Goal: Transaction & Acquisition: Purchase product/service

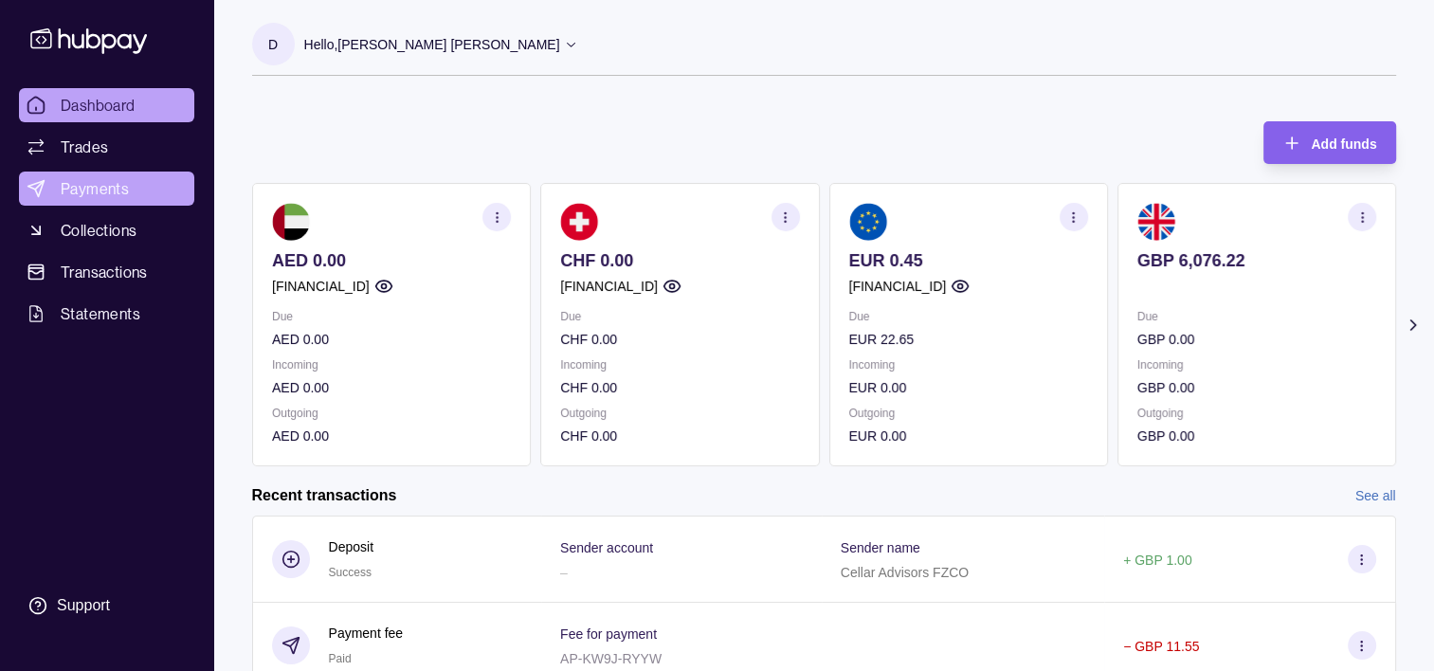
click at [85, 190] on span "Payments" at bounding box center [95, 188] width 68 height 23
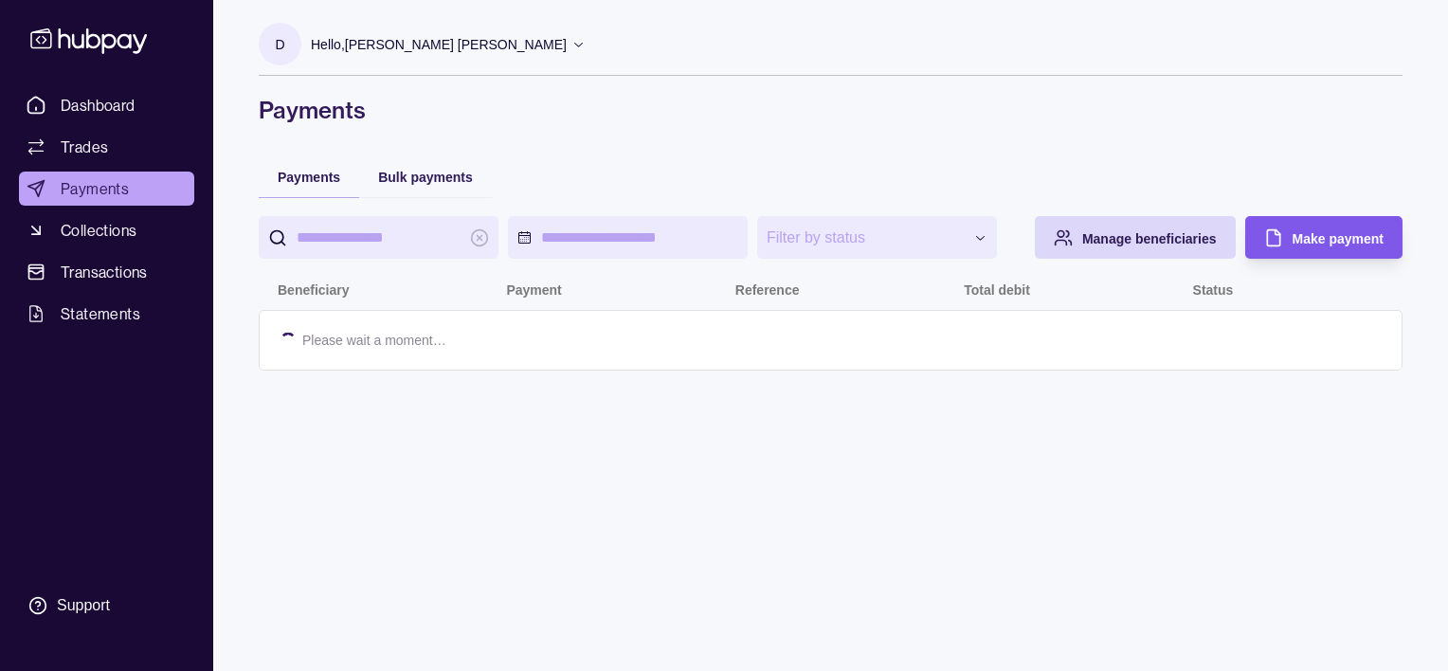
click at [1293, 229] on div "Make payment" at bounding box center [1338, 237] width 91 height 23
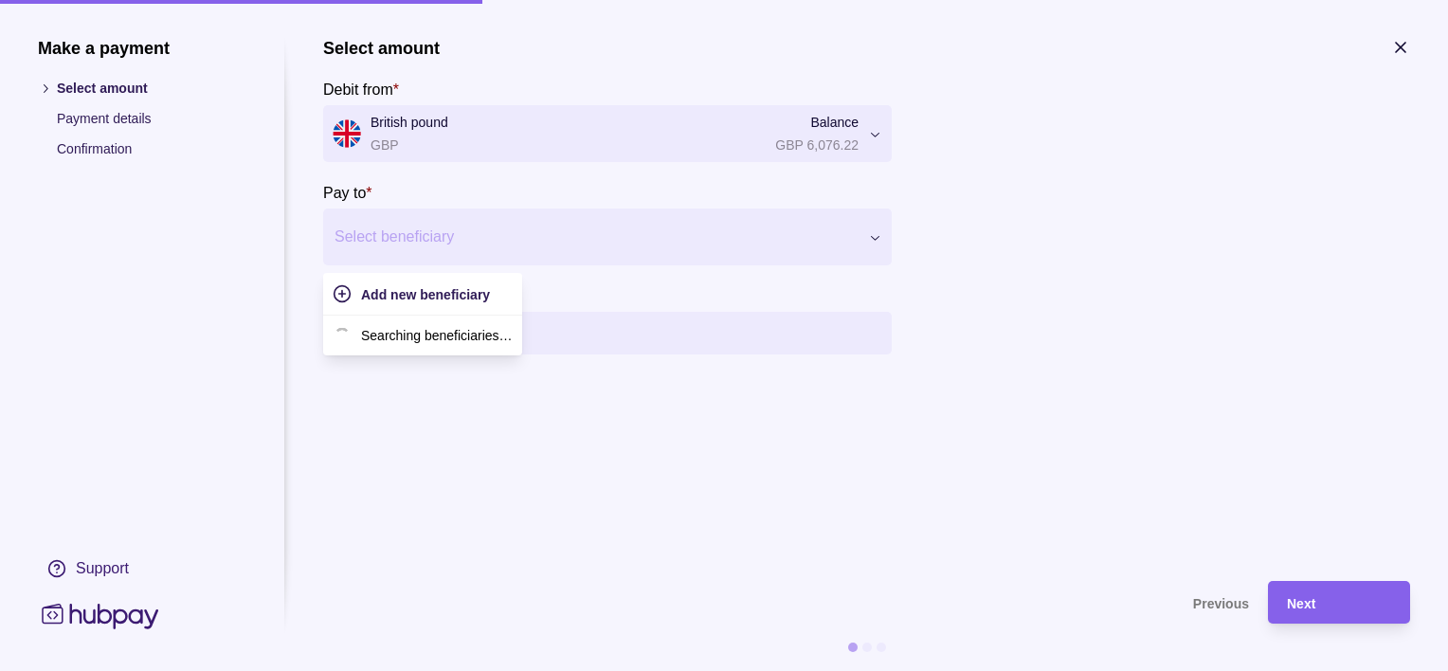
click at [455, 231] on div at bounding box center [596, 237] width 522 height 27
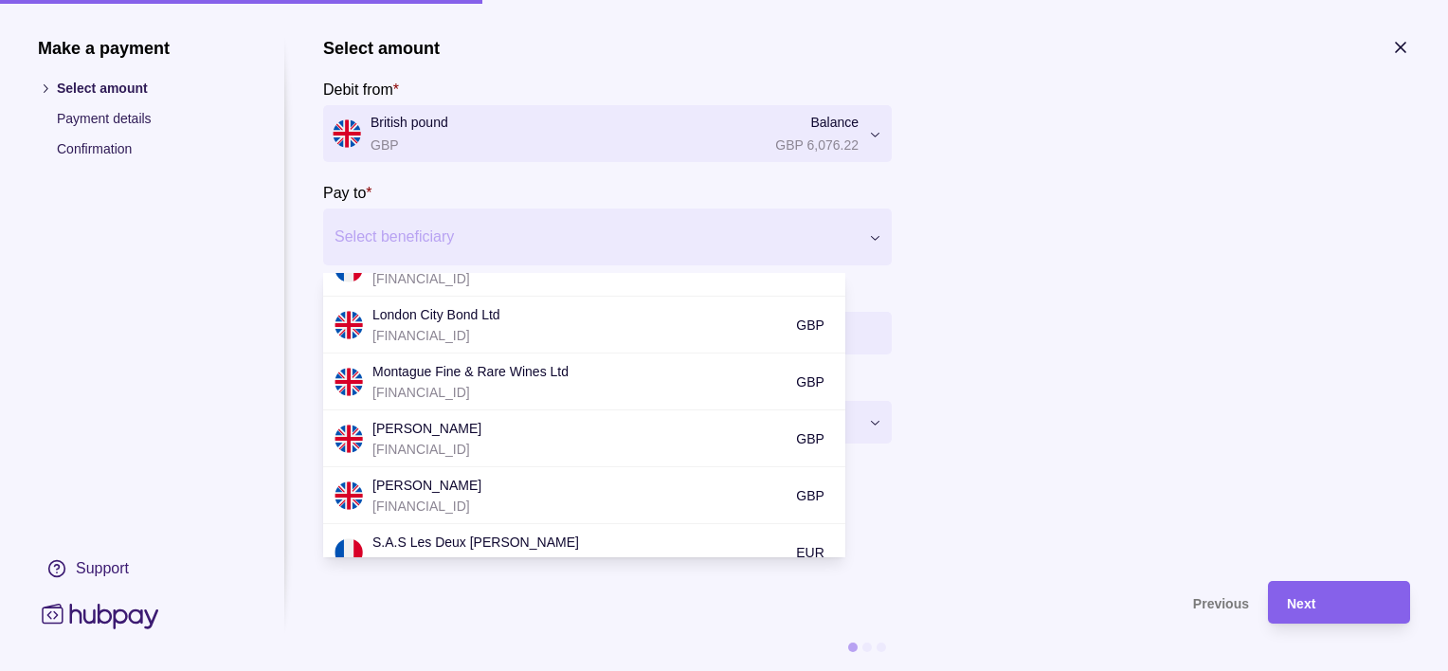
scroll to position [769, 0]
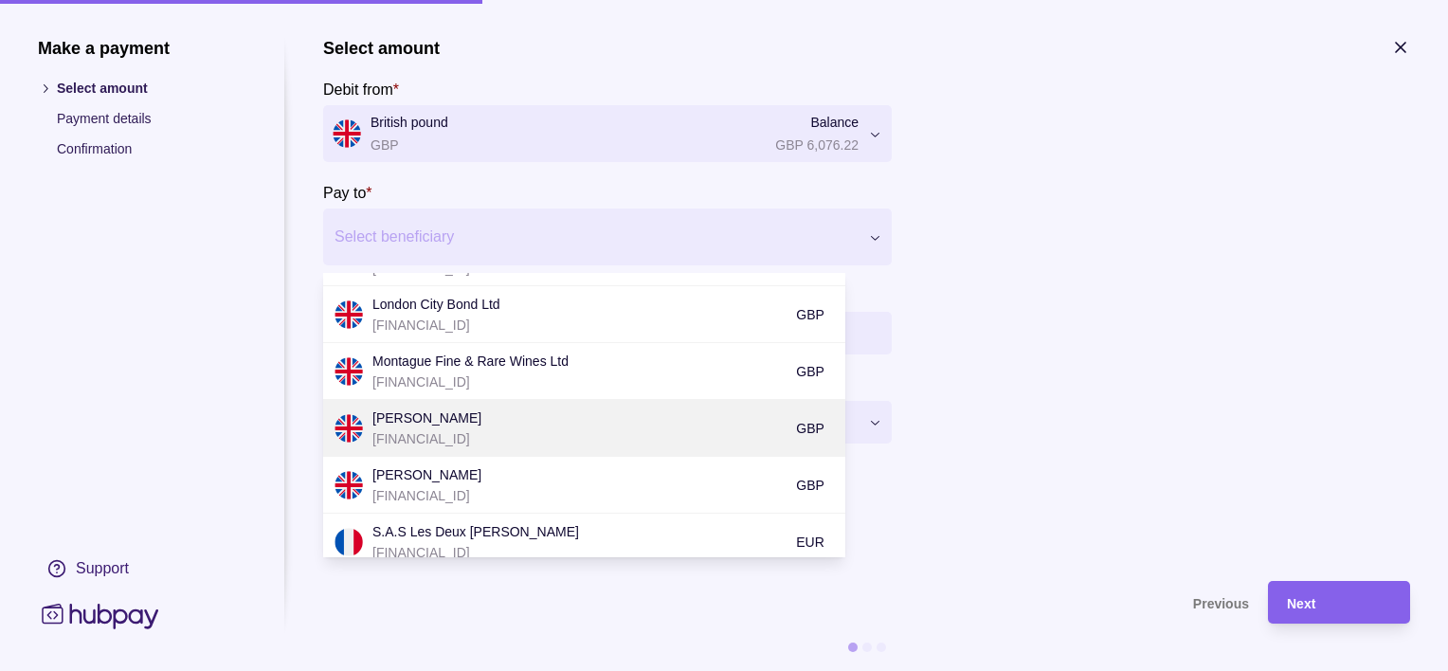
click at [533, 430] on p "[FINANCIAL_ID]" at bounding box center [579, 438] width 414 height 21
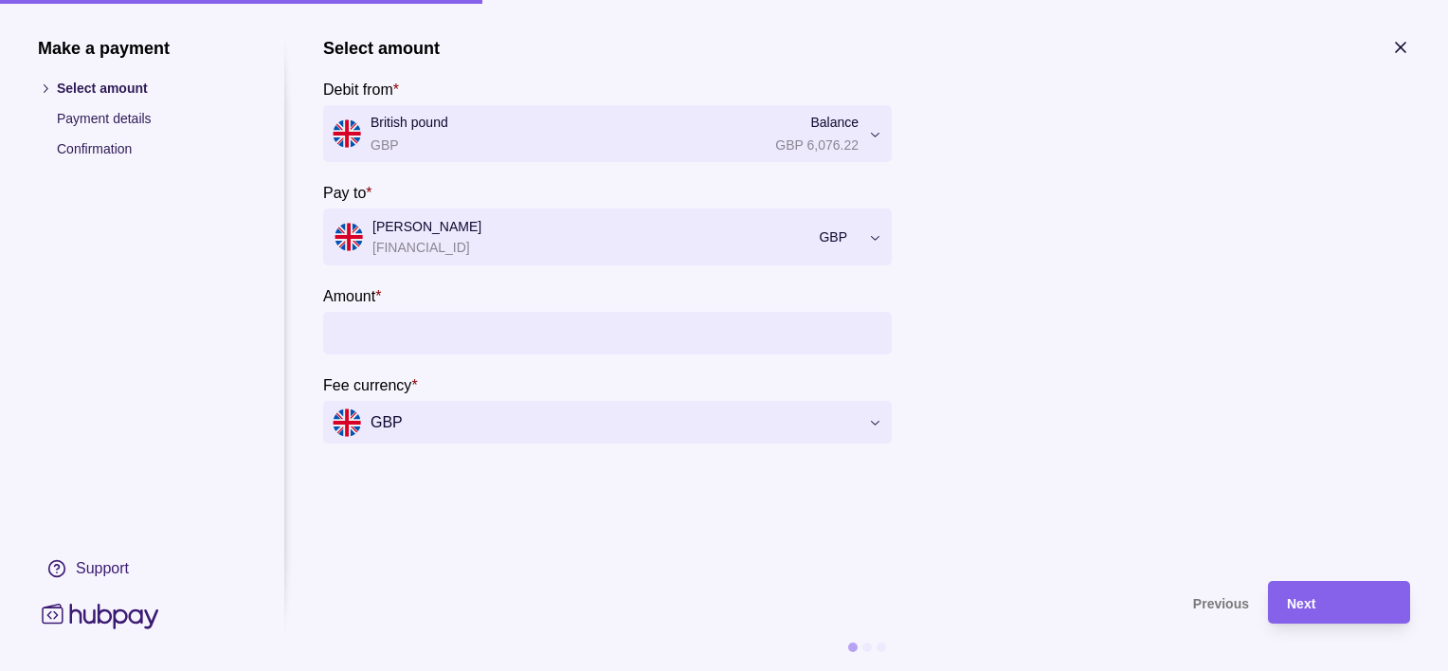
click at [490, 333] on input "Amount *" at bounding box center [627, 333] width 512 height 43
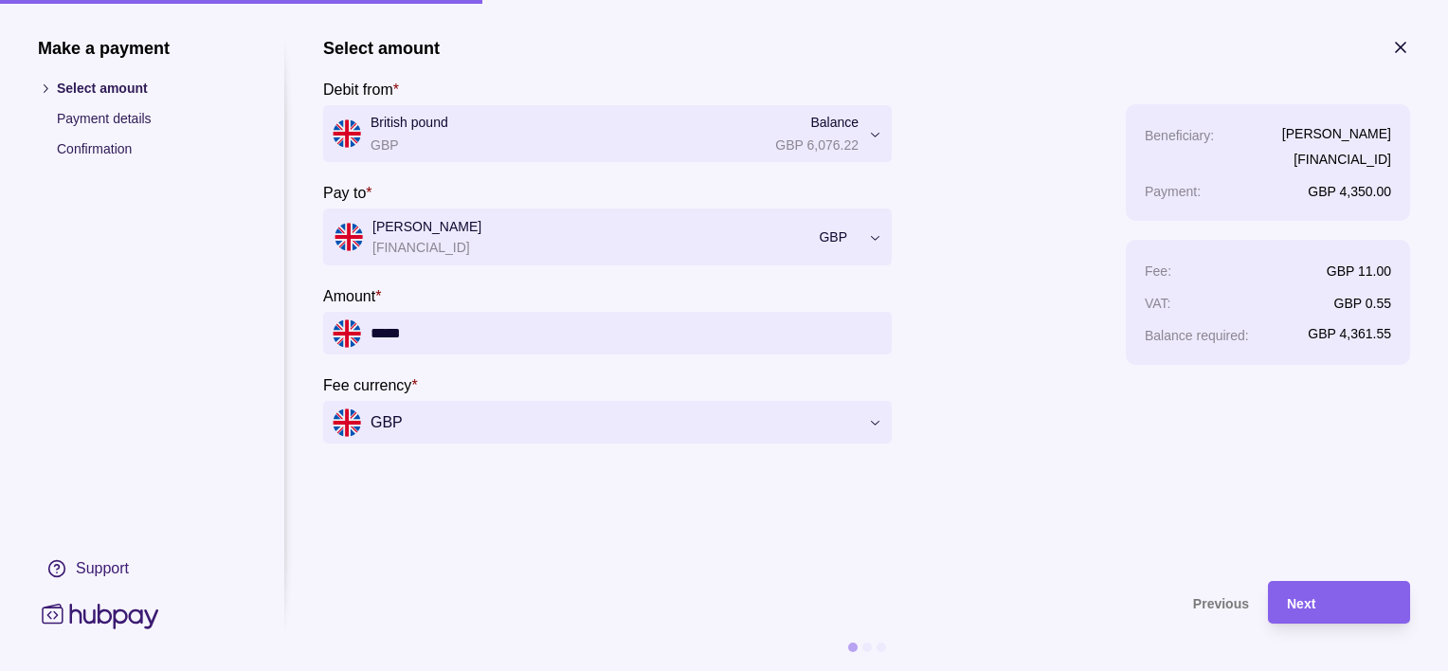
type input "*****"
click at [1315, 604] on span "Next" at bounding box center [1301, 603] width 28 height 15
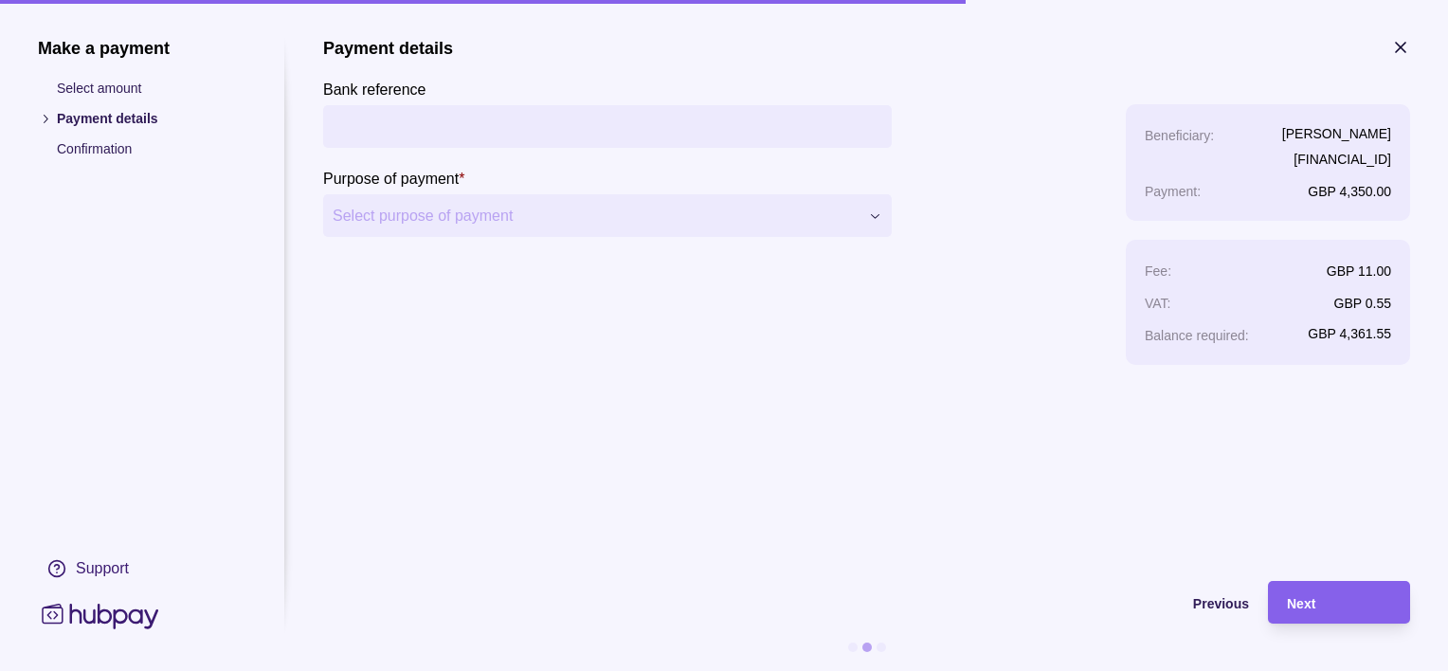
click at [662, 118] on input "Bank reference" at bounding box center [608, 126] width 550 height 43
type input "**********"
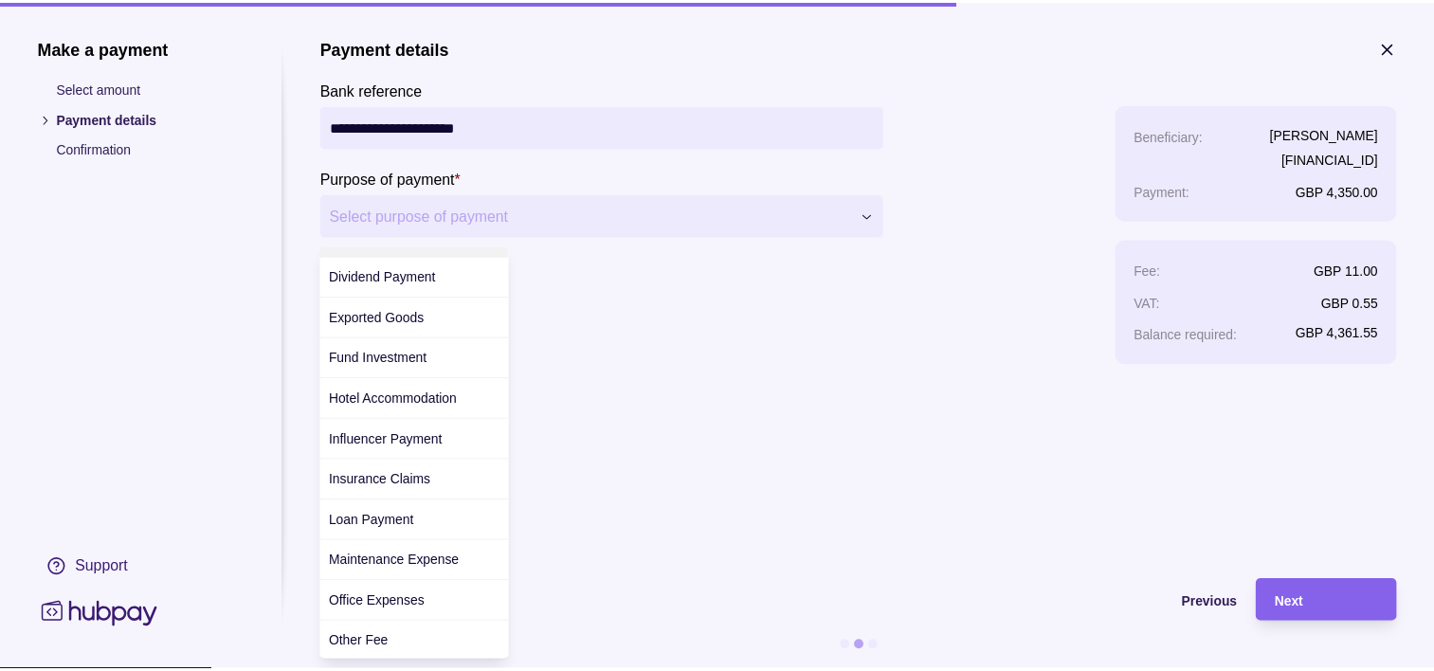
scroll to position [274, 0]
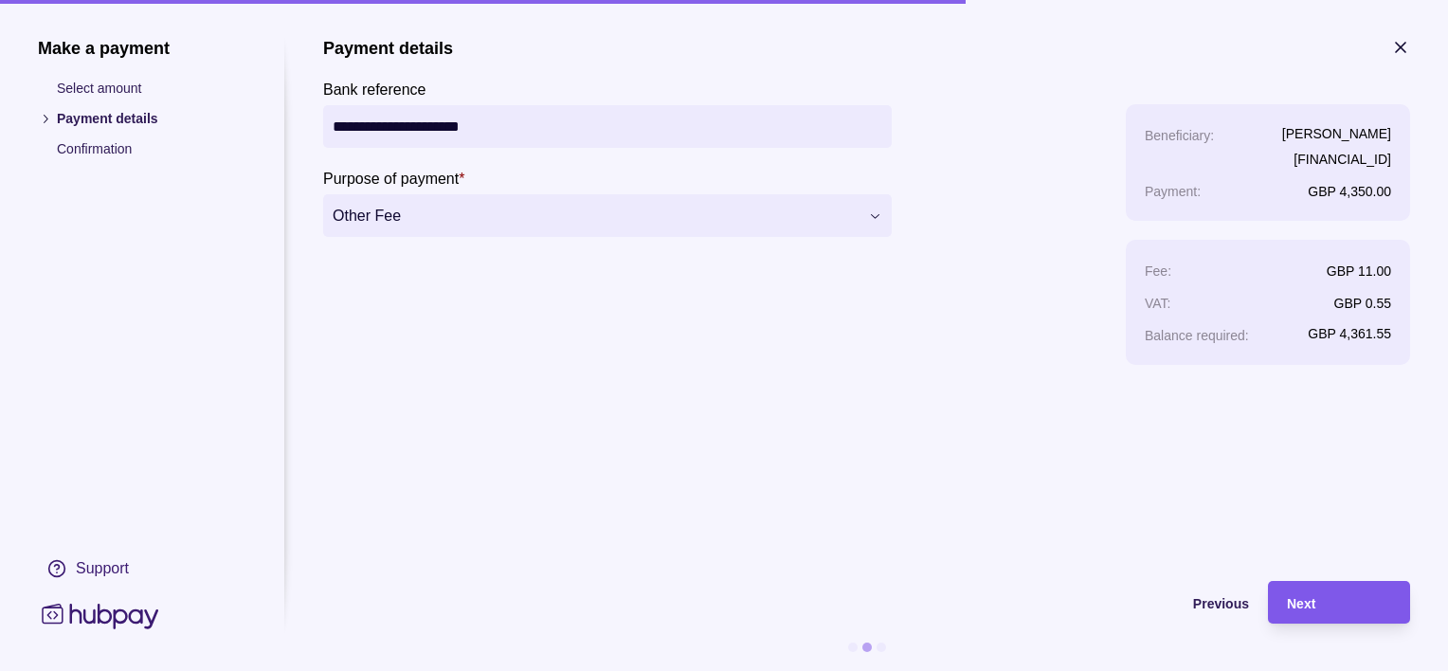
click at [1296, 603] on span "Next" at bounding box center [1301, 603] width 28 height 15
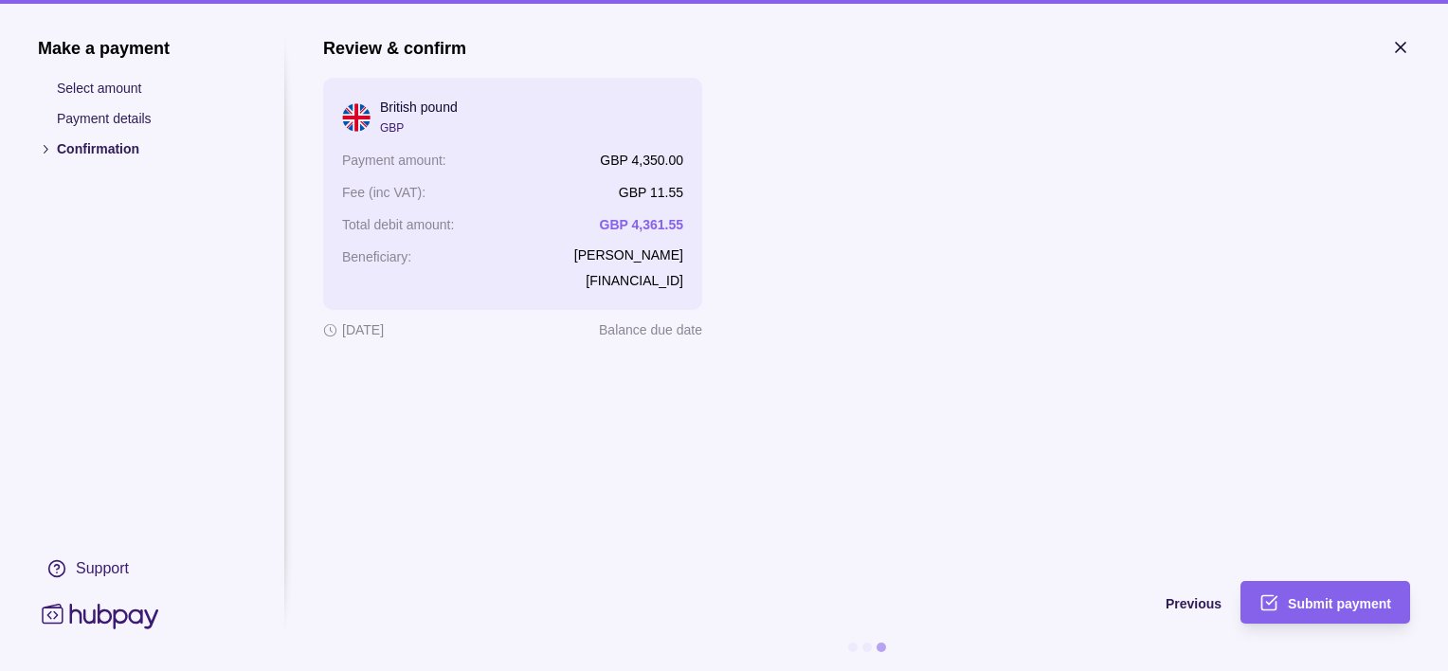
click at [1296, 603] on span "Submit payment" at bounding box center [1339, 603] width 103 height 15
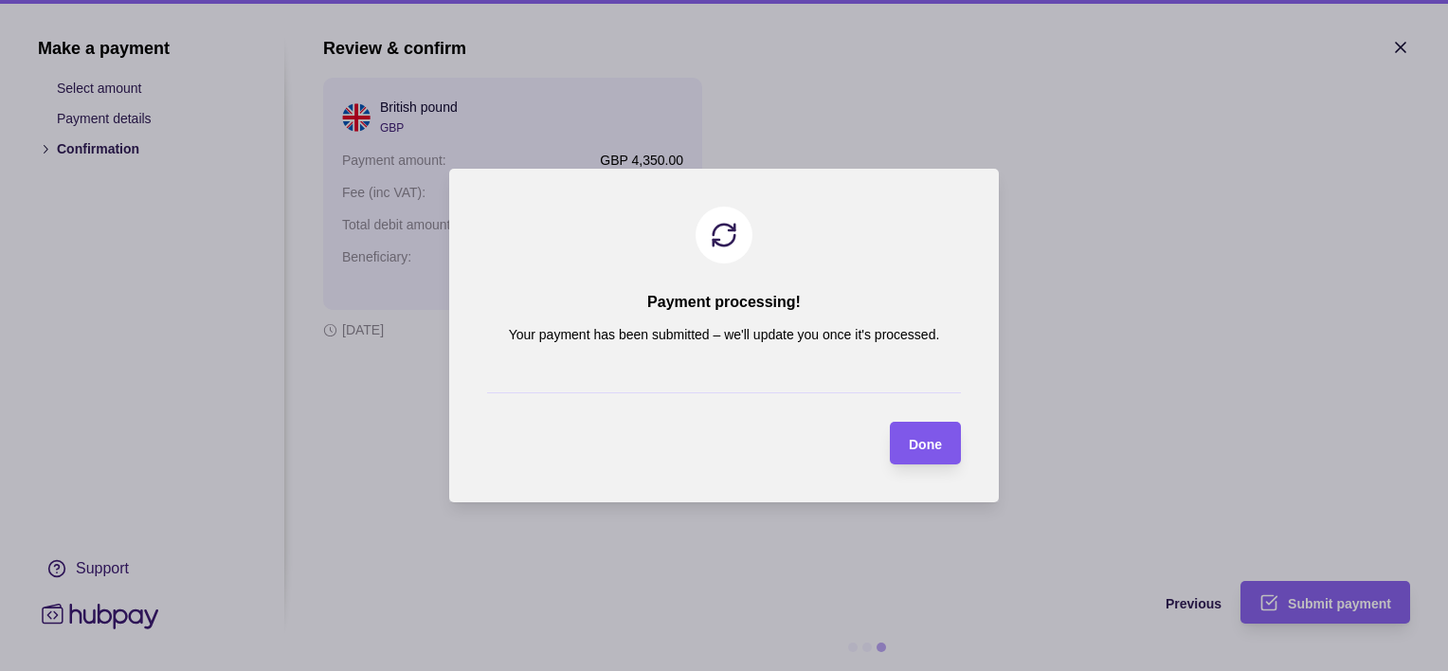
click at [917, 446] on span "Done" at bounding box center [925, 444] width 33 height 15
